Goal: Use online tool/utility: Utilize a website feature to perform a specific function

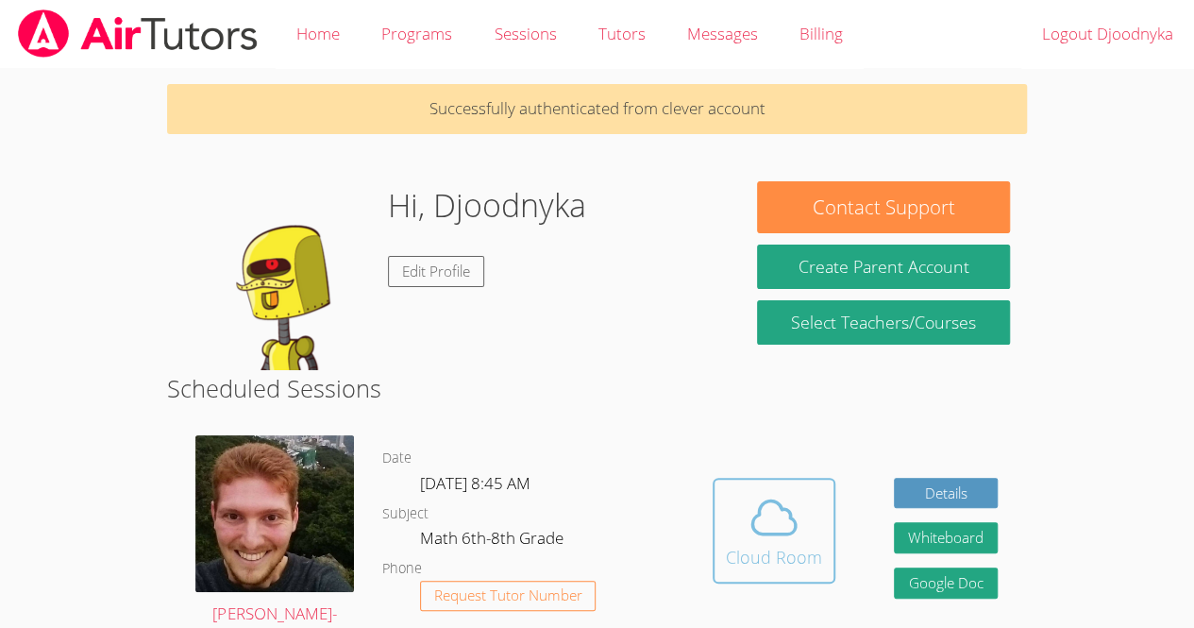
click at [782, 500] on icon at bounding box center [774, 517] width 53 height 53
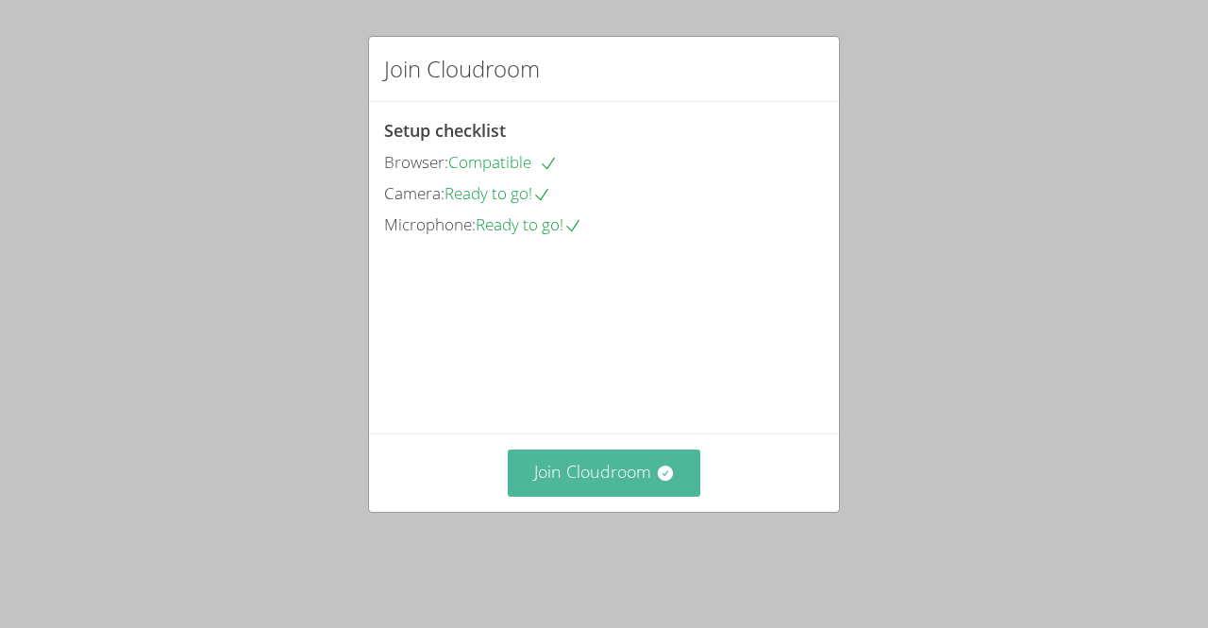
click at [632, 487] on button "Join Cloudroom" at bounding box center [605, 472] width 194 height 46
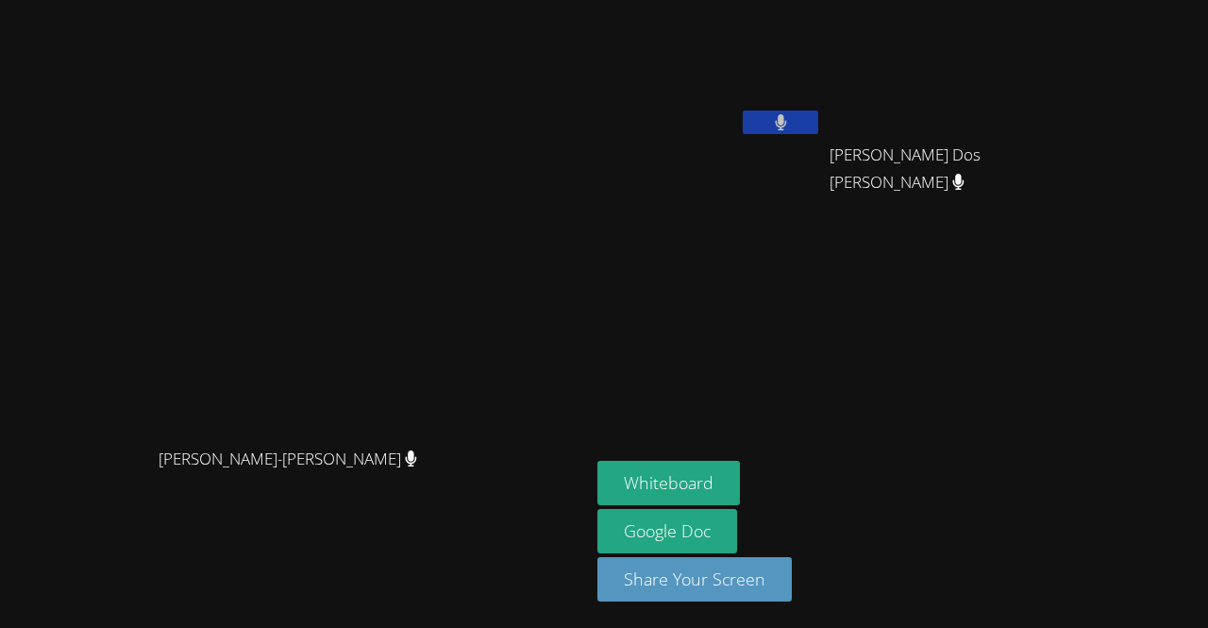
click at [786, 124] on icon at bounding box center [780, 122] width 11 height 16
click at [791, 124] on icon at bounding box center [781, 122] width 20 height 16
click at [740, 477] on button "Whiteboard" at bounding box center [669, 483] width 143 height 44
